Goal: Task Accomplishment & Management: Use online tool/utility

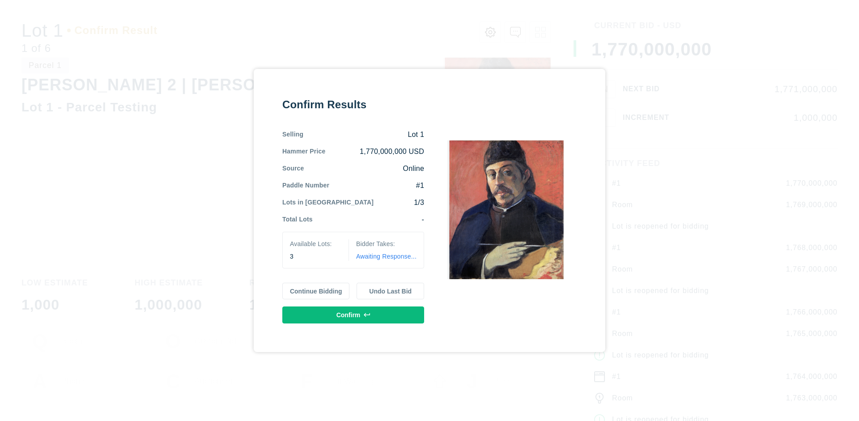
click at [316, 291] on button "Continue Bidding" at bounding box center [316, 291] width 68 height 17
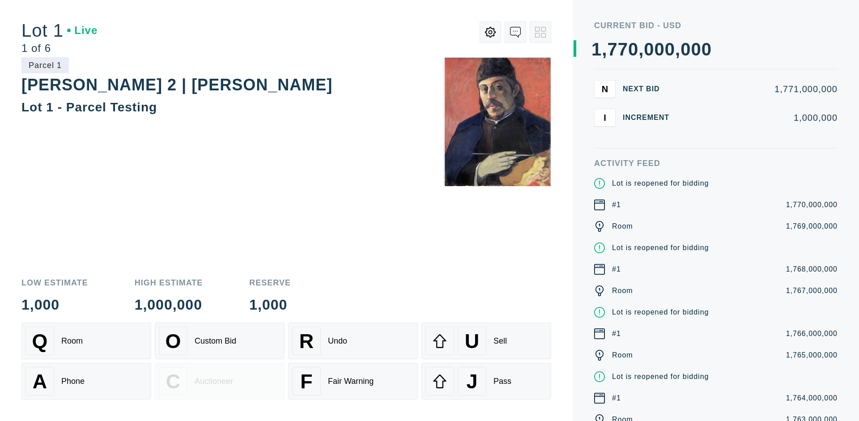
click at [86, 341] on div "Q Room" at bounding box center [86, 341] width 122 height 29
